Goal: Find specific page/section: Find specific page/section

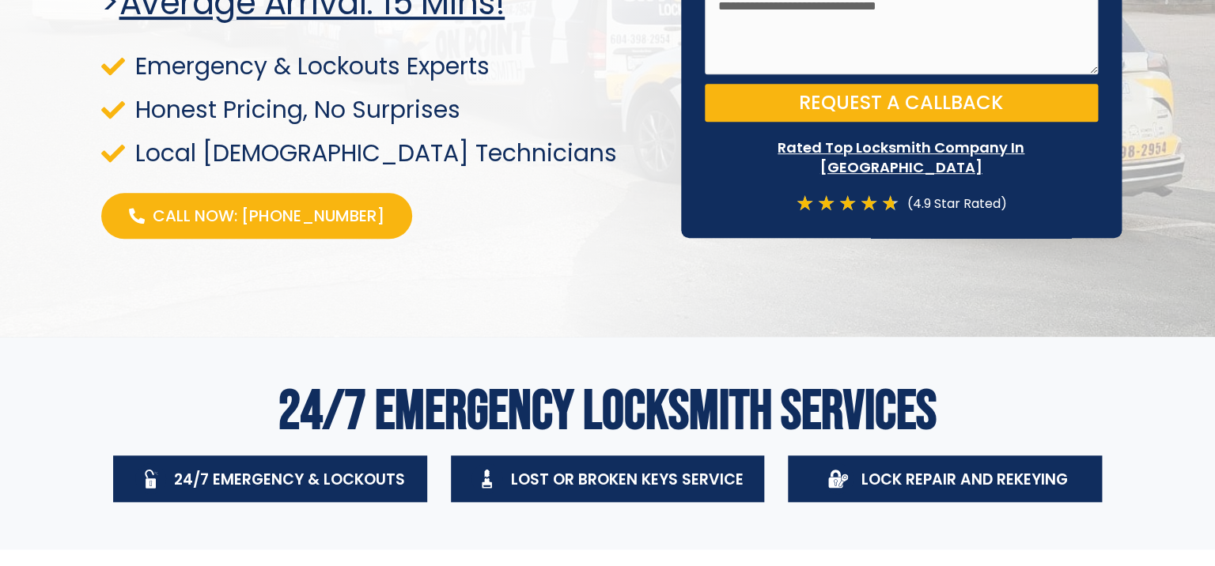
scroll to position [405, 0]
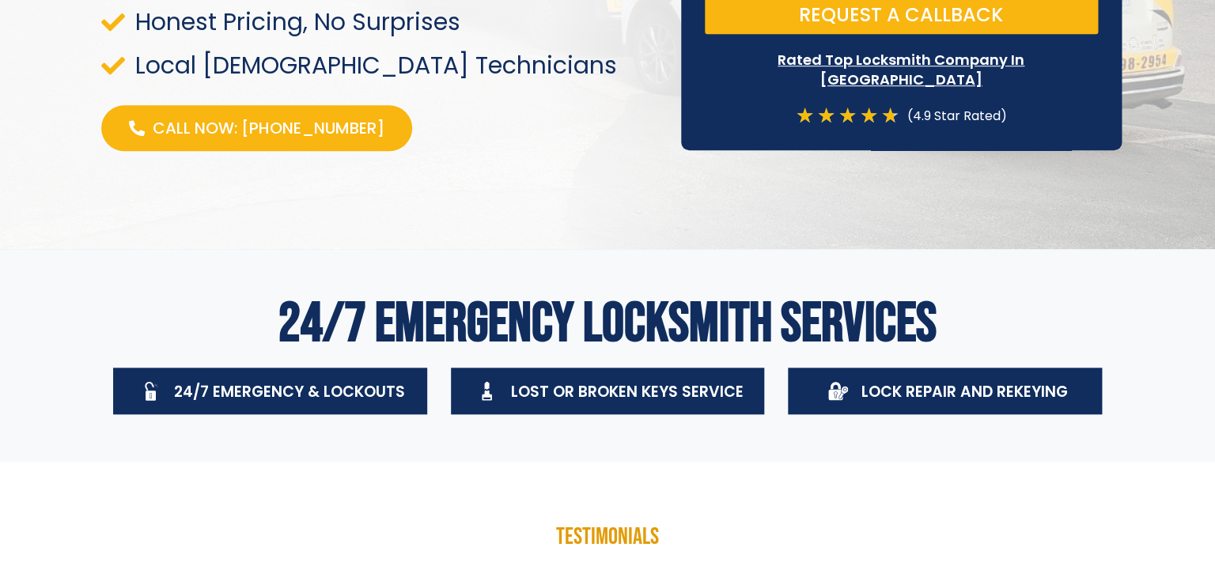
click at [847, 390] on icon at bounding box center [844, 390] width 6 height 7
click at [809, 399] on div "Lock Repair And Rekeying" at bounding box center [945, 391] width 314 height 47
click at [809, 397] on div "Lock Repair And Rekeying" at bounding box center [945, 391] width 314 height 47
click at [824, 325] on h2 "24/7 Emergency Locksmith Services" at bounding box center [607, 324] width 1013 height 55
click at [841, 400] on icon at bounding box center [835, 395] width 14 height 10
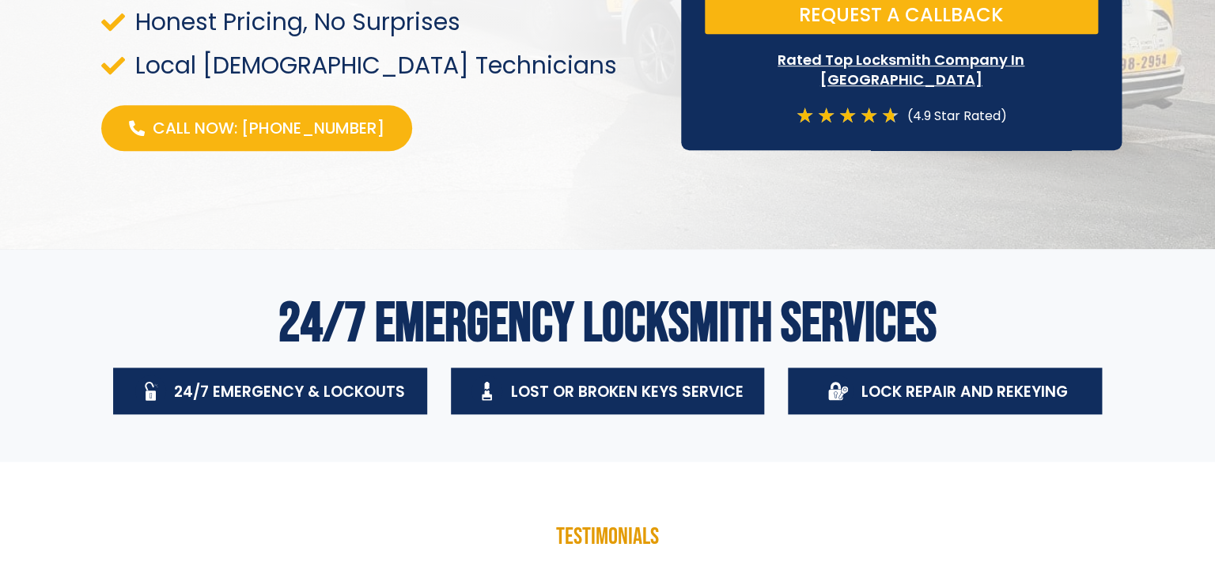
click at [841, 400] on icon at bounding box center [835, 395] width 14 height 10
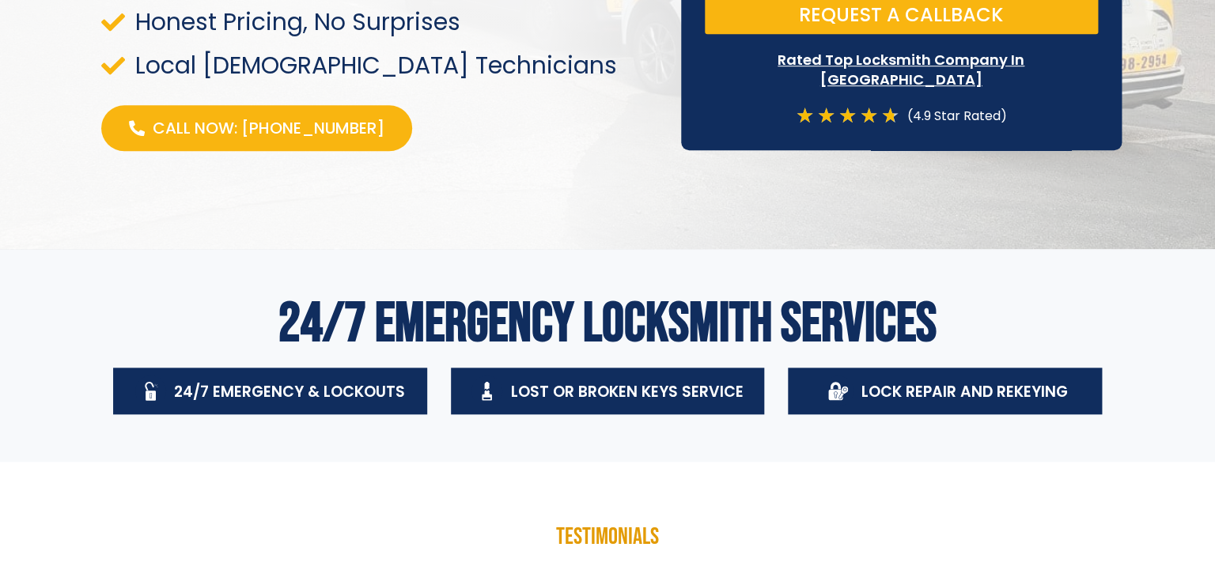
click at [841, 400] on icon at bounding box center [835, 395] width 14 height 10
drag, startPoint x: 840, startPoint y: 400, endPoint x: 810, endPoint y: 431, distance: 43.1
click at [839, 402] on span at bounding box center [838, 391] width 31 height 31
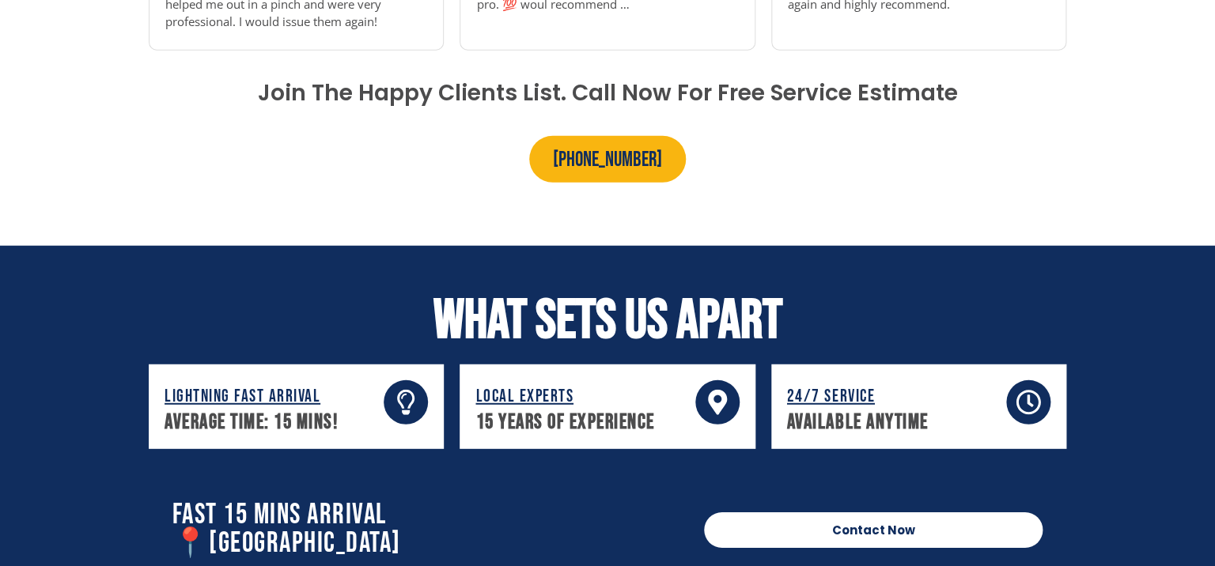
scroll to position [1494, 0]
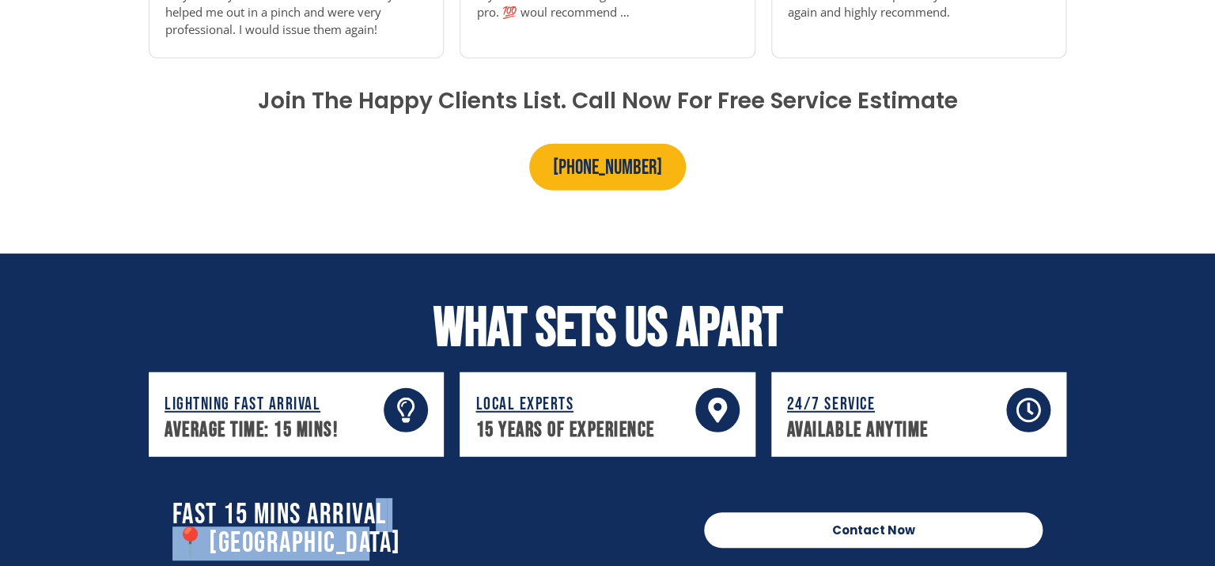
click at [373, 524] on h2 "Fast 15 Mins Arrival 📍[GEOGRAPHIC_DATA]" at bounding box center [430, 530] width 516 height 57
click at [369, 525] on h2 "Fast 15 Mins Arrival 📍[GEOGRAPHIC_DATA]" at bounding box center [430, 530] width 516 height 57
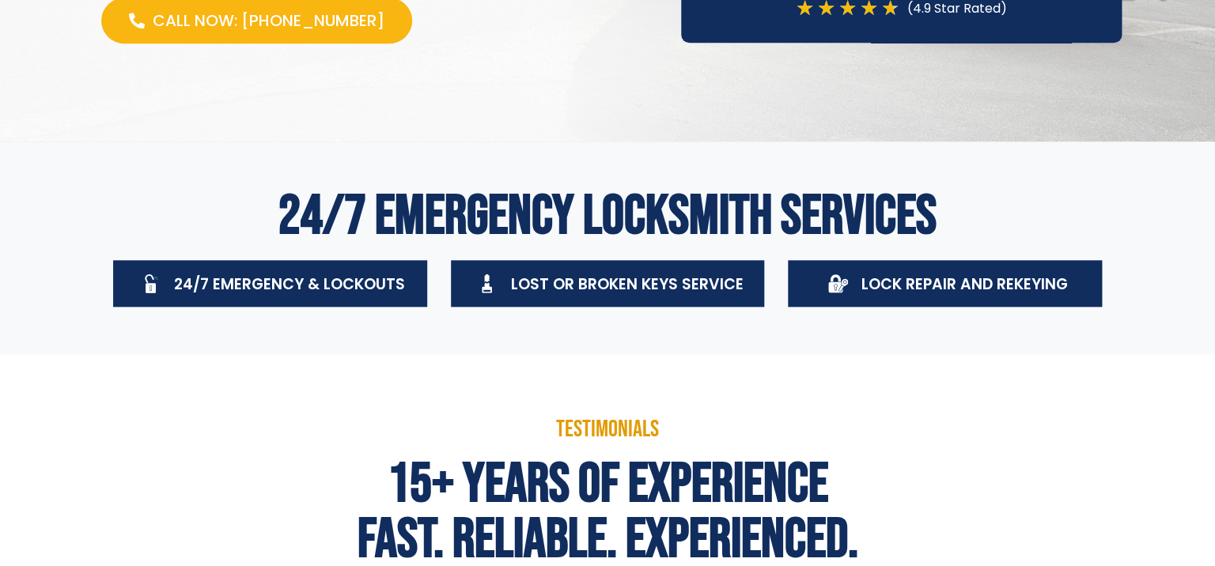
scroll to position [696, 0]
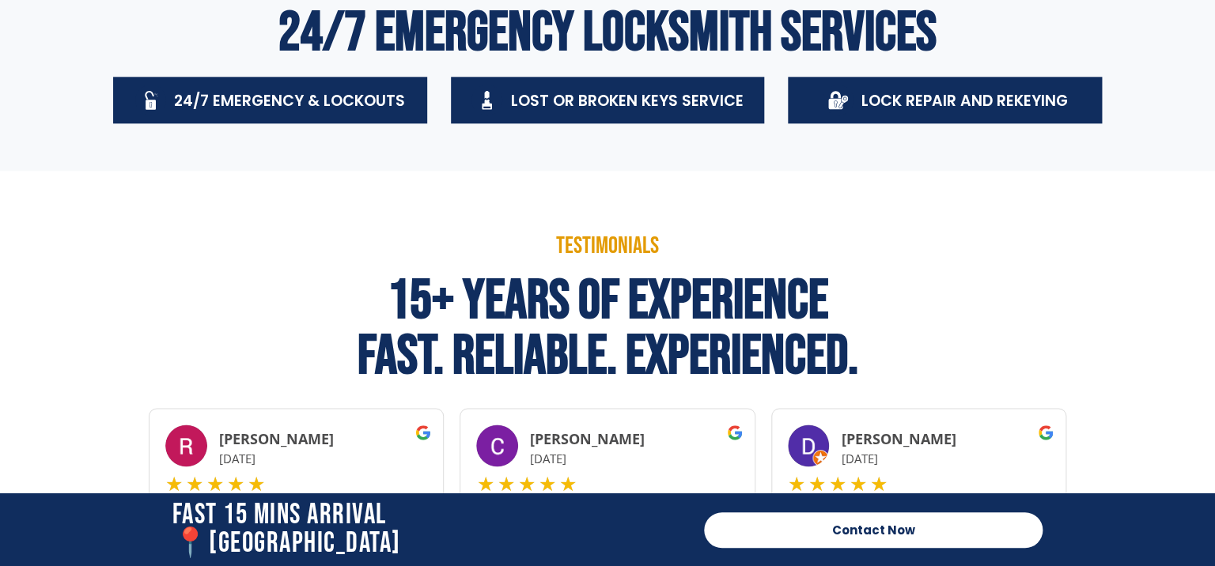
click at [824, 453] on img at bounding box center [809, 446] width 42 height 42
click at [880, 451] on p "[DATE]" at bounding box center [945, 459] width 209 height 21
click at [879, 445] on h3 "[PERSON_NAME]" at bounding box center [945, 439] width 209 height 17
click at [873, 450] on p "[DATE]" at bounding box center [945, 459] width 209 height 21
click at [824, 451] on img at bounding box center [809, 446] width 42 height 42
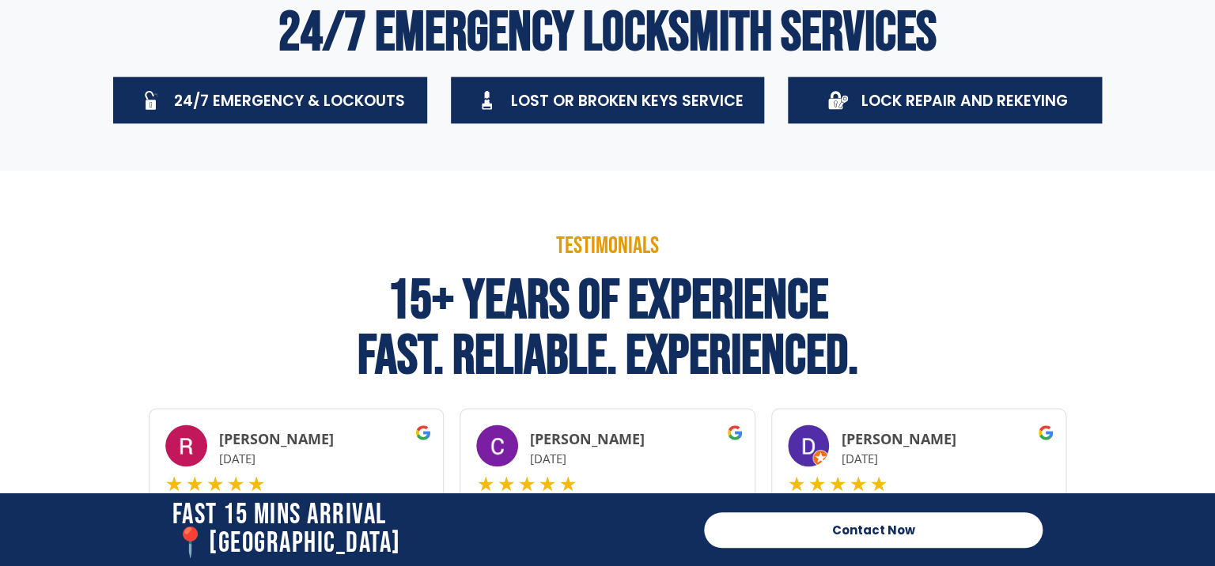
click at [823, 449] on img at bounding box center [809, 446] width 42 height 42
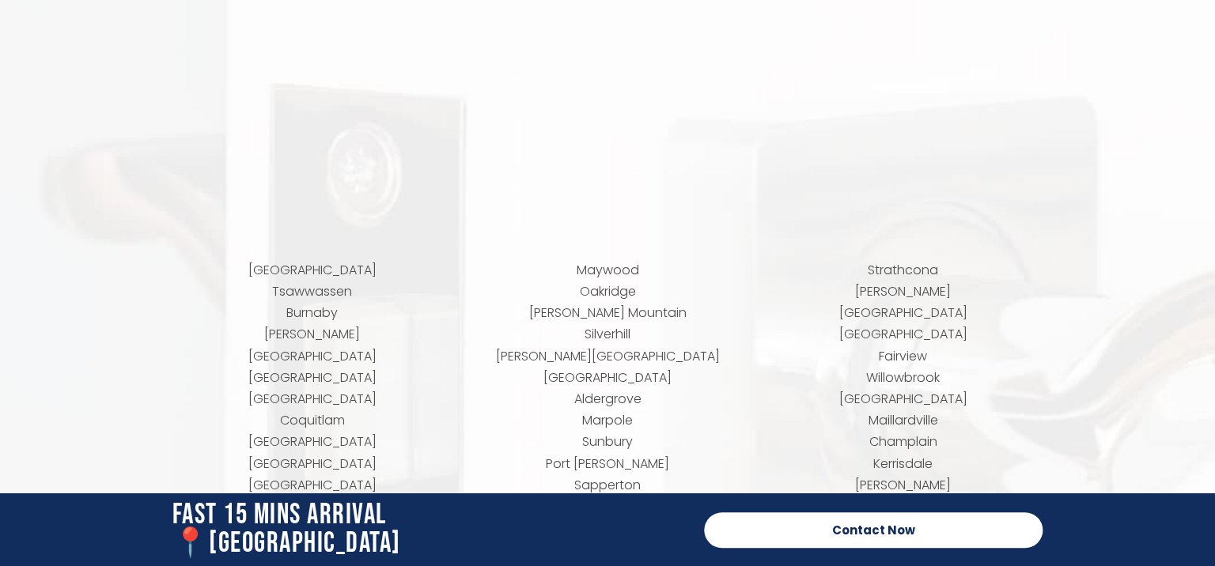
scroll to position [6441, 0]
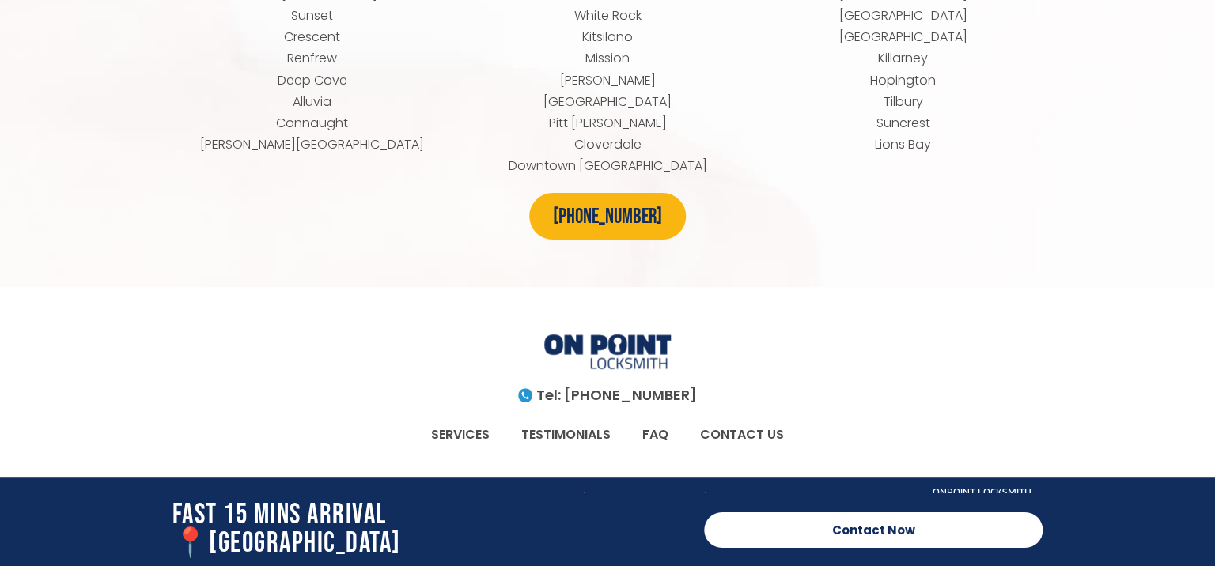
scroll to position [7342, 0]
